Goal: Find specific page/section

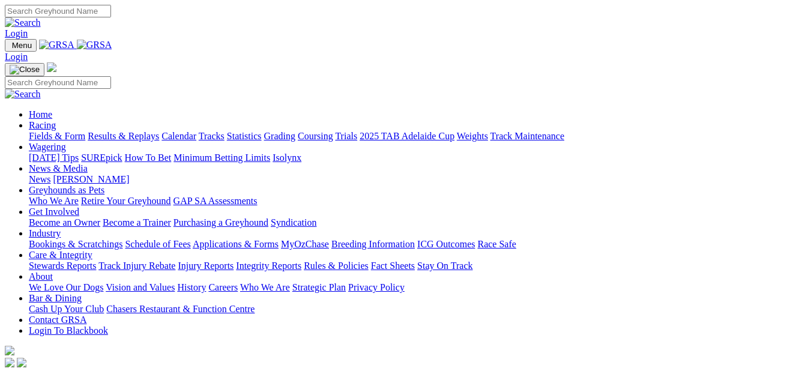
click at [52, 131] on link "Fields & Form" at bounding box center [57, 136] width 56 height 10
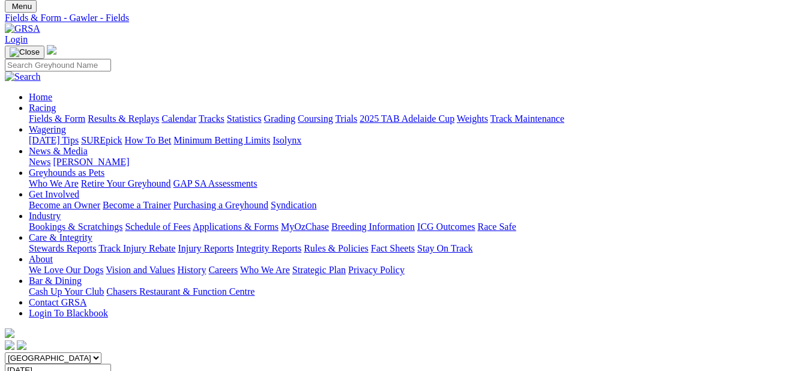
scroll to position [60, 0]
